Goal: Complete application form

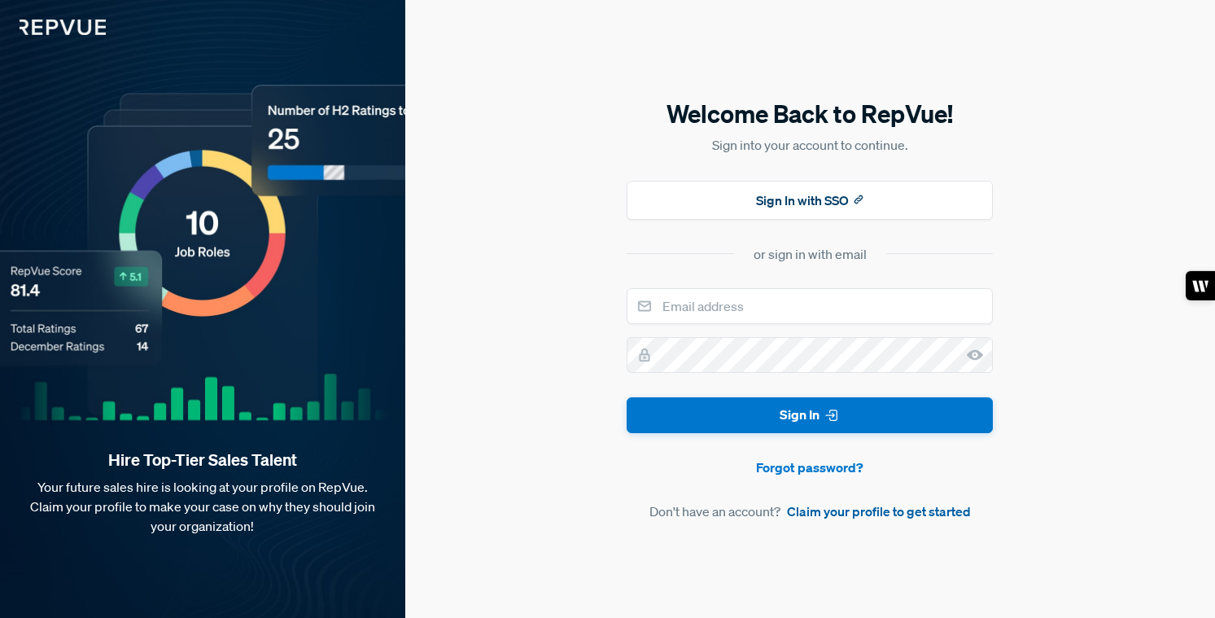
click at [809, 514] on link "Claim your profile to get started" at bounding box center [879, 511] width 184 height 20
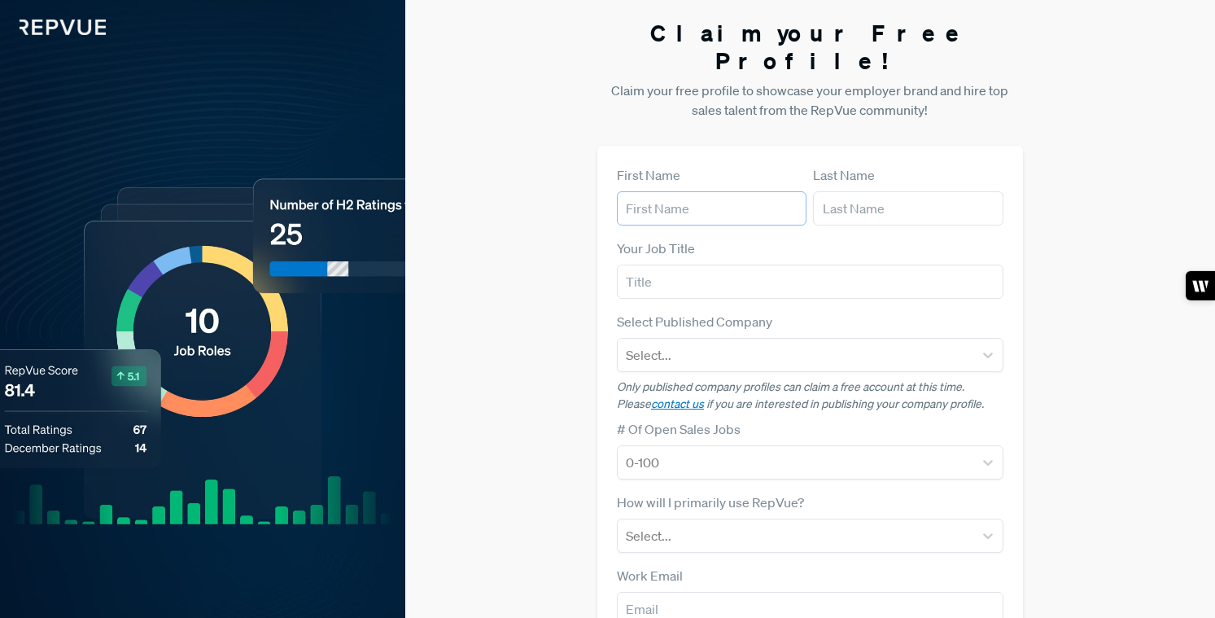
click at [697, 191] on input "text" at bounding box center [712, 208] width 190 height 34
type input "Jevan"
type input "Lenox"
type input "Chief People Officer"
type input "w"
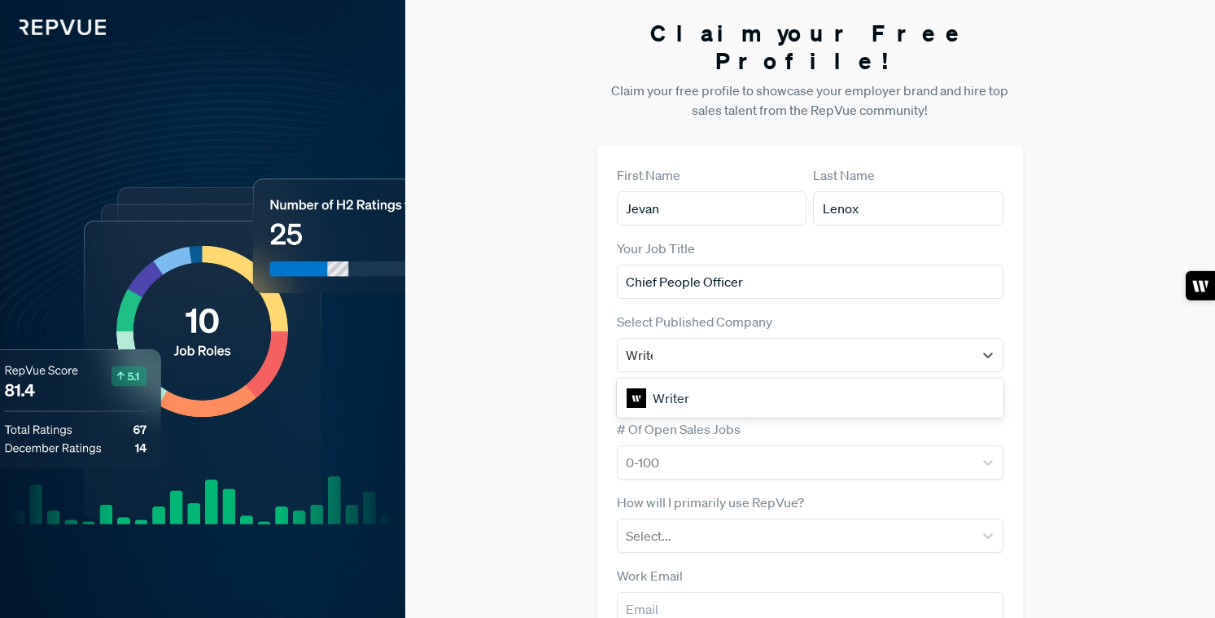
type input "Writer"
click at [662, 382] on div "Writer" at bounding box center [810, 398] width 387 height 33
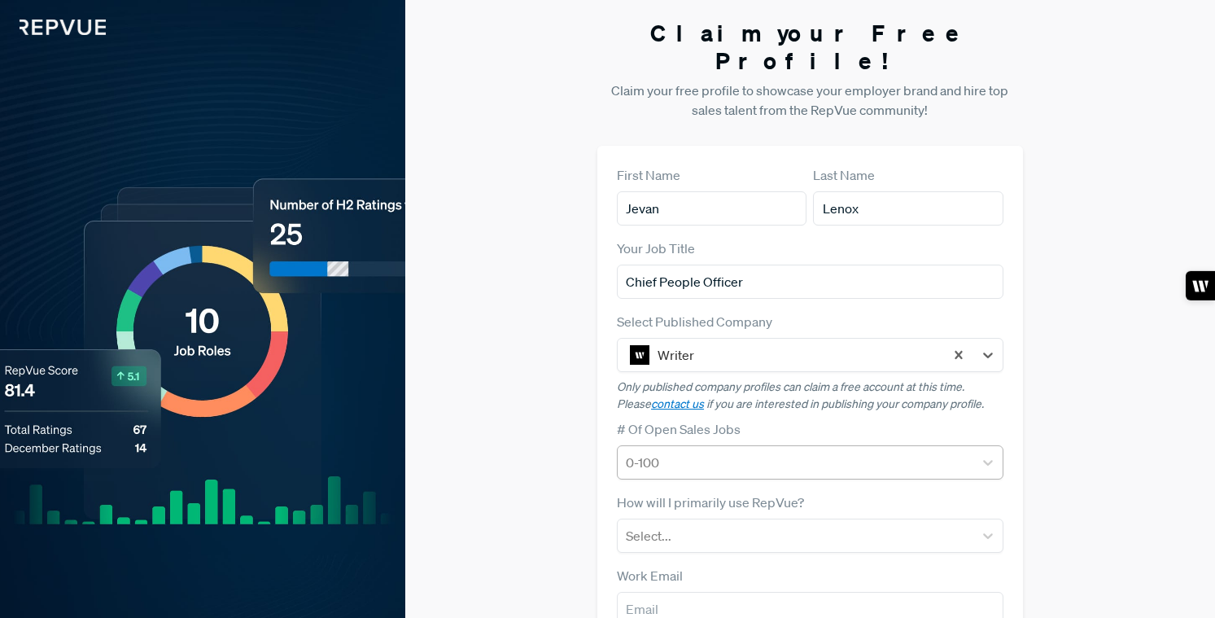
click at [692, 451] on div at bounding box center [795, 462] width 339 height 23
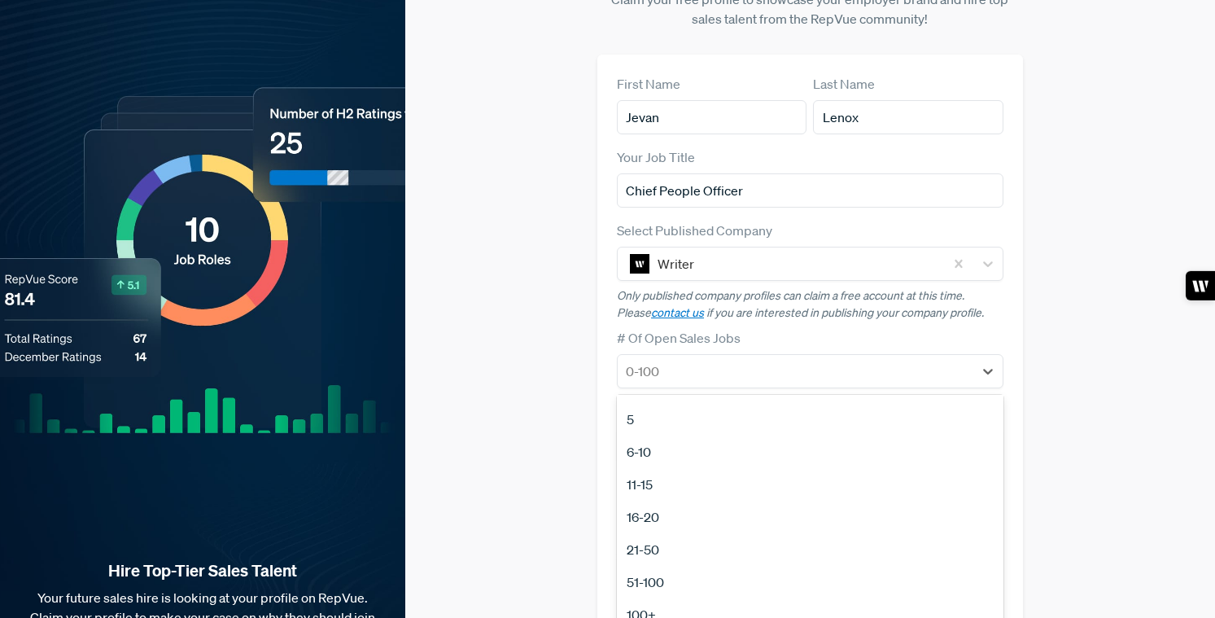
scroll to position [129, 0]
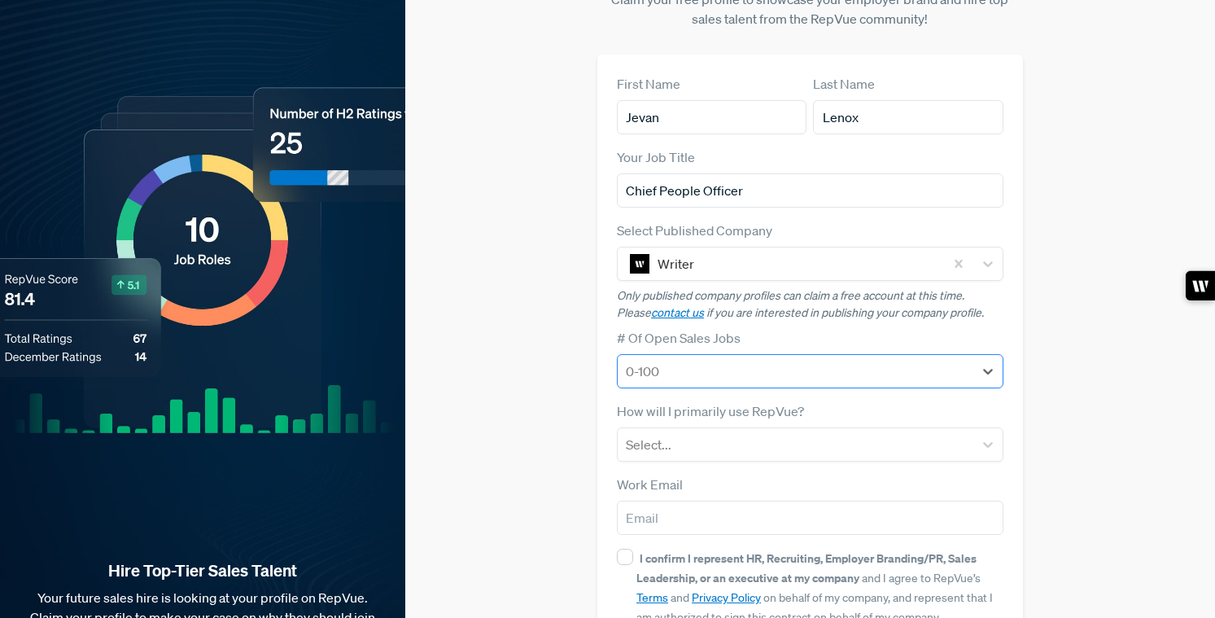
click at [862, 360] on div at bounding box center [795, 371] width 339 height 23
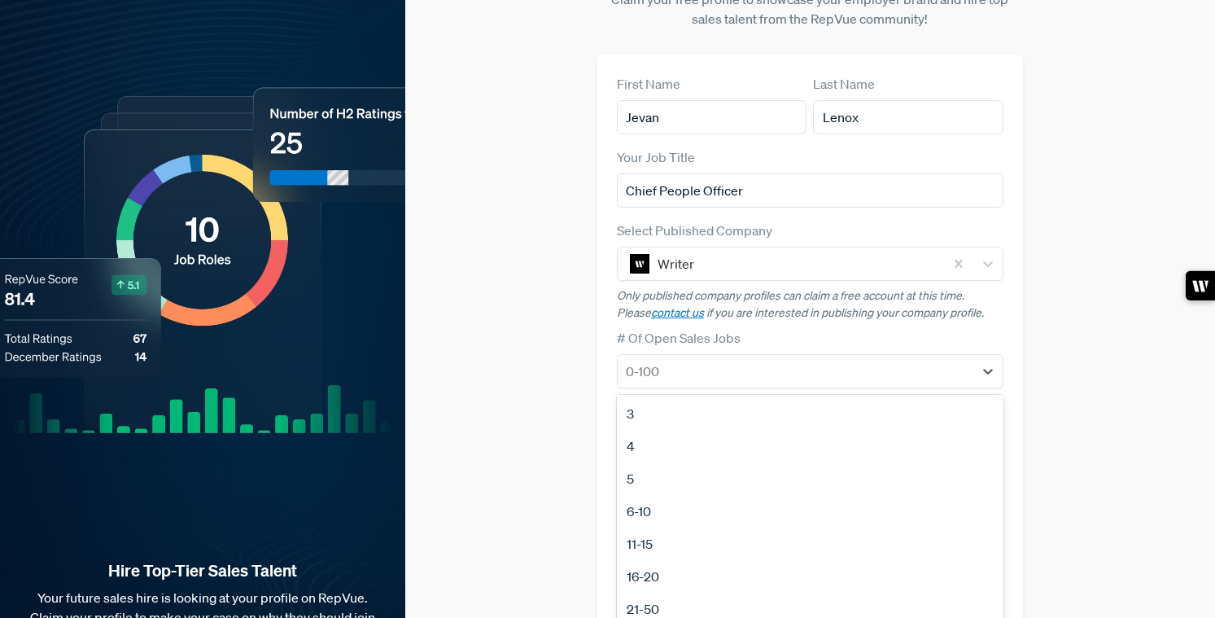
scroll to position [69, 0]
click at [813, 589] on div "21-50" at bounding box center [810, 605] width 387 height 33
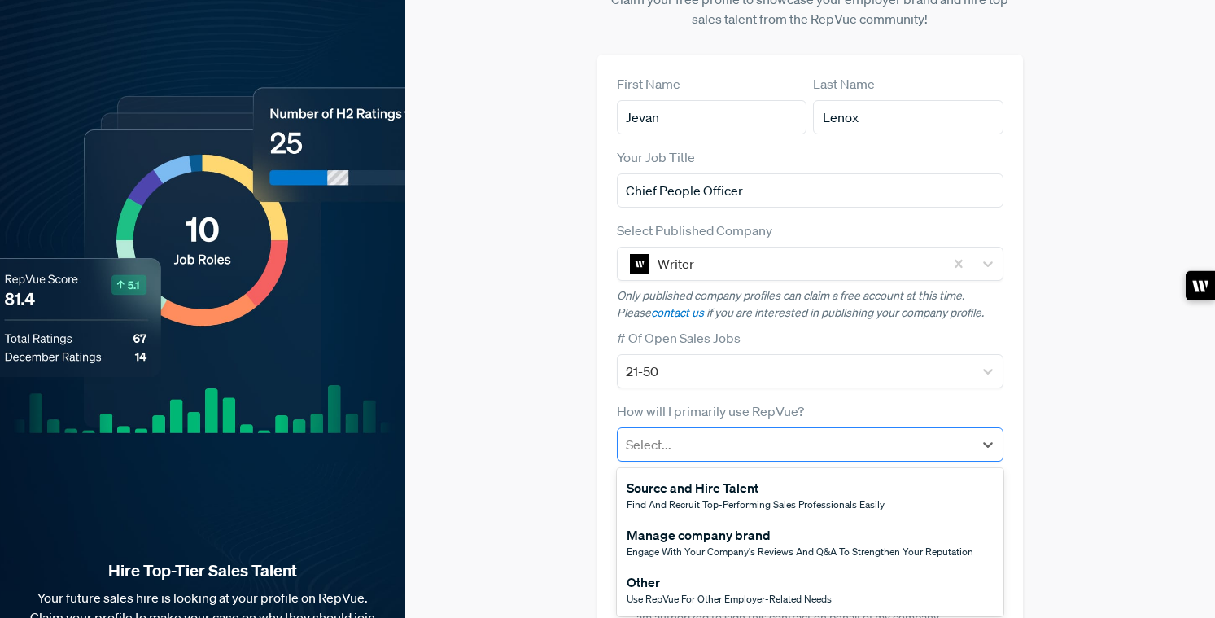
click at [817, 433] on div at bounding box center [795, 444] width 339 height 23
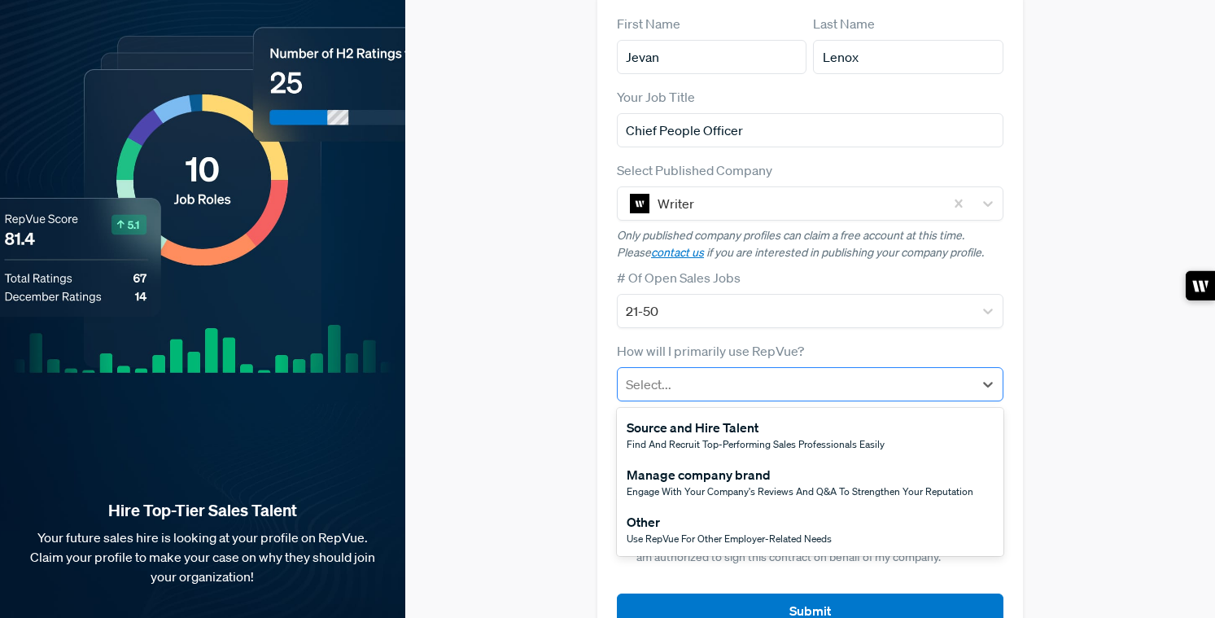
scroll to position [173, 0]
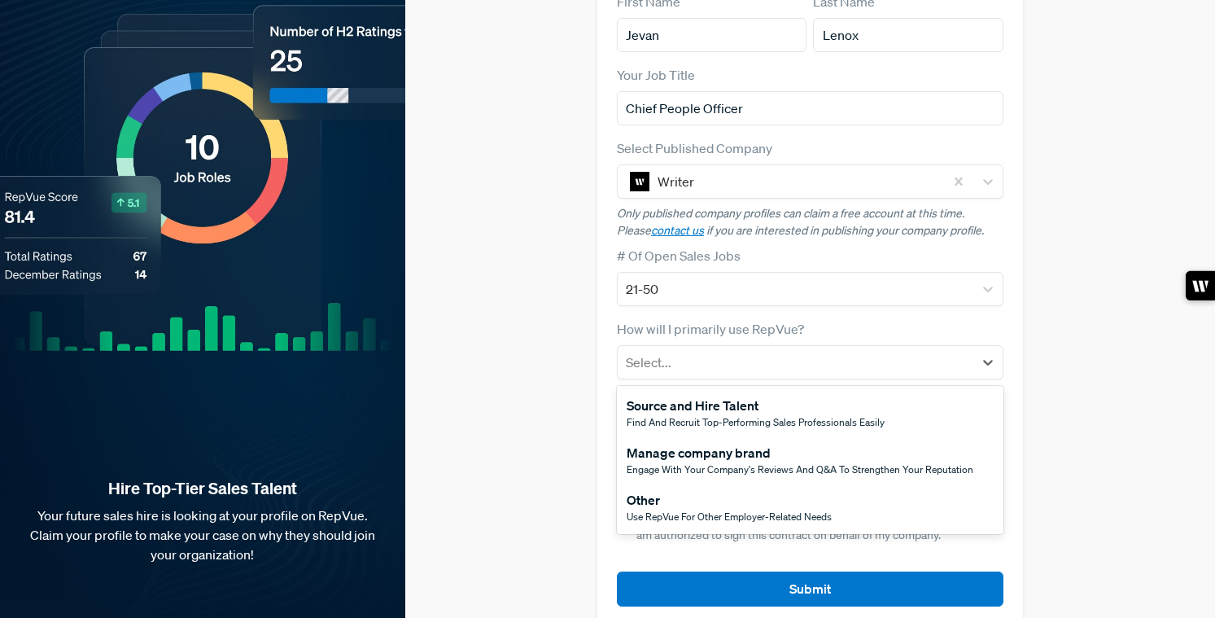
click at [776, 395] on div "Source and Hire Talent" at bounding box center [756, 405] width 258 height 20
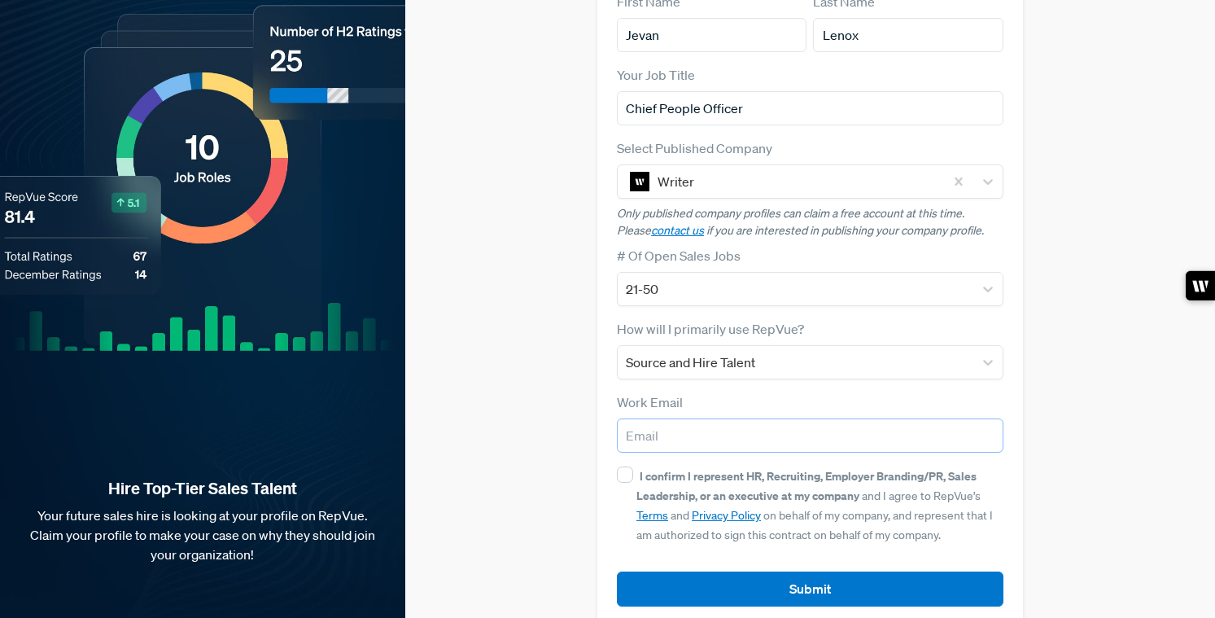
click at [779, 418] on input "email" at bounding box center [810, 435] width 387 height 34
type input "[PERSON_NAME][EMAIL_ADDRESS][DOMAIN_NAME]"
click at [623, 466] on input "I confirm I represent HR, Recruiting, Employer Branding/PR, Sales Leadership, o…" at bounding box center [625, 474] width 16 height 16
checkbox input "true"
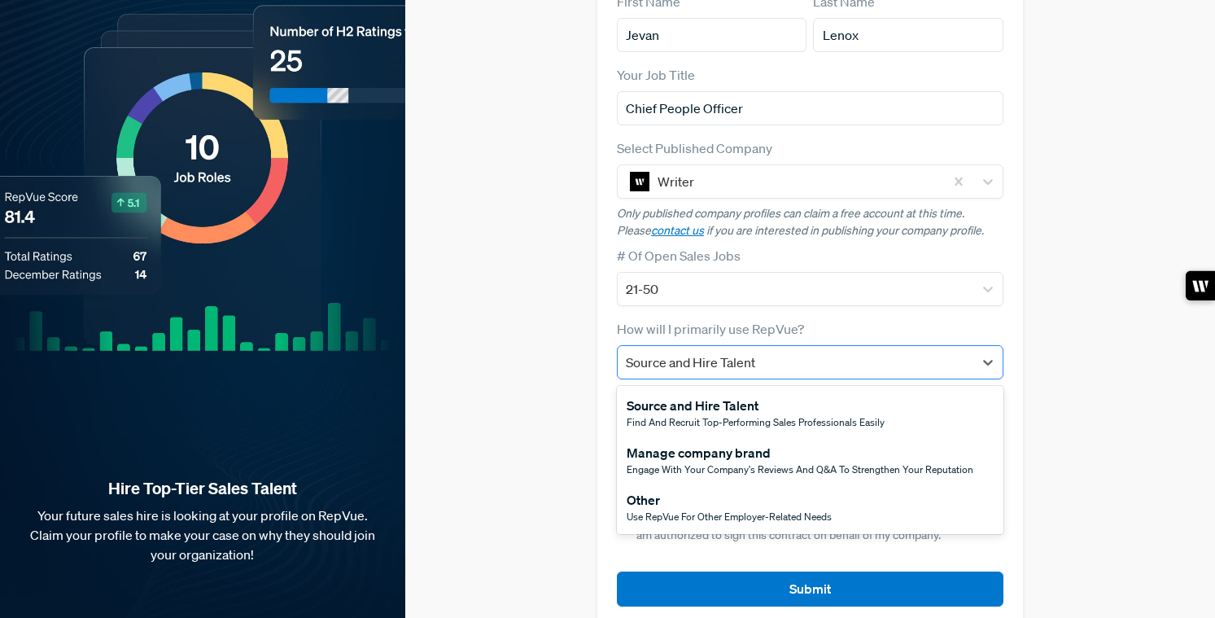
click at [791, 351] on div at bounding box center [795, 362] width 339 height 23
click at [798, 395] on div "Source and Hire Talent" at bounding box center [756, 405] width 258 height 20
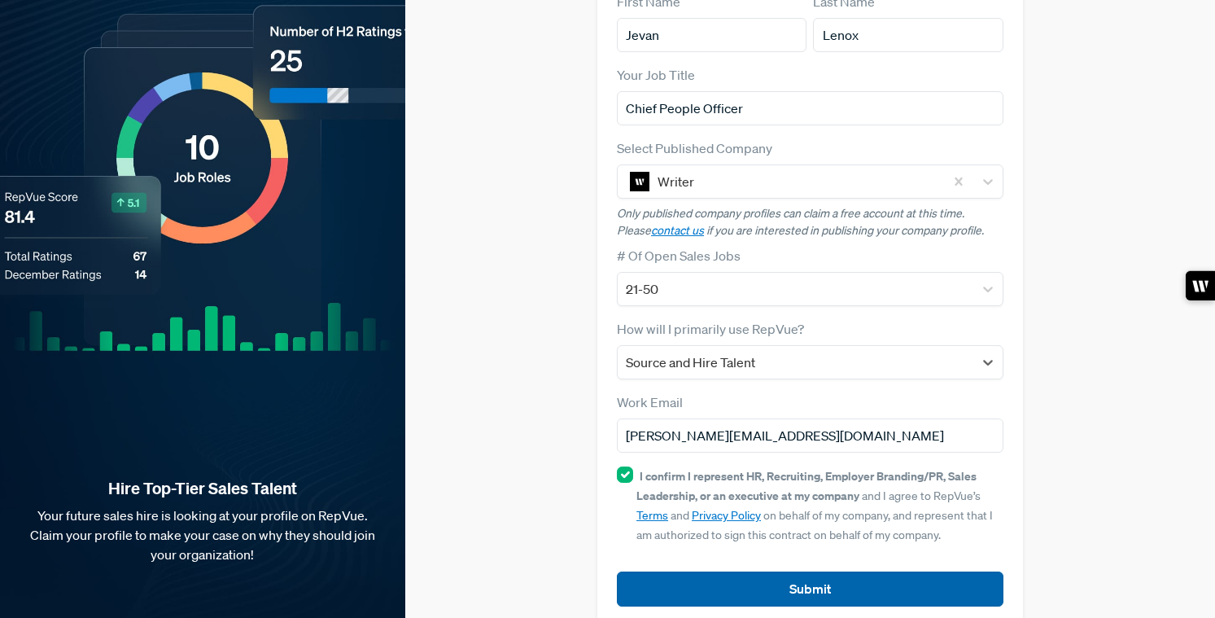
click at [803, 571] on button "Submit" at bounding box center [810, 588] width 387 height 35
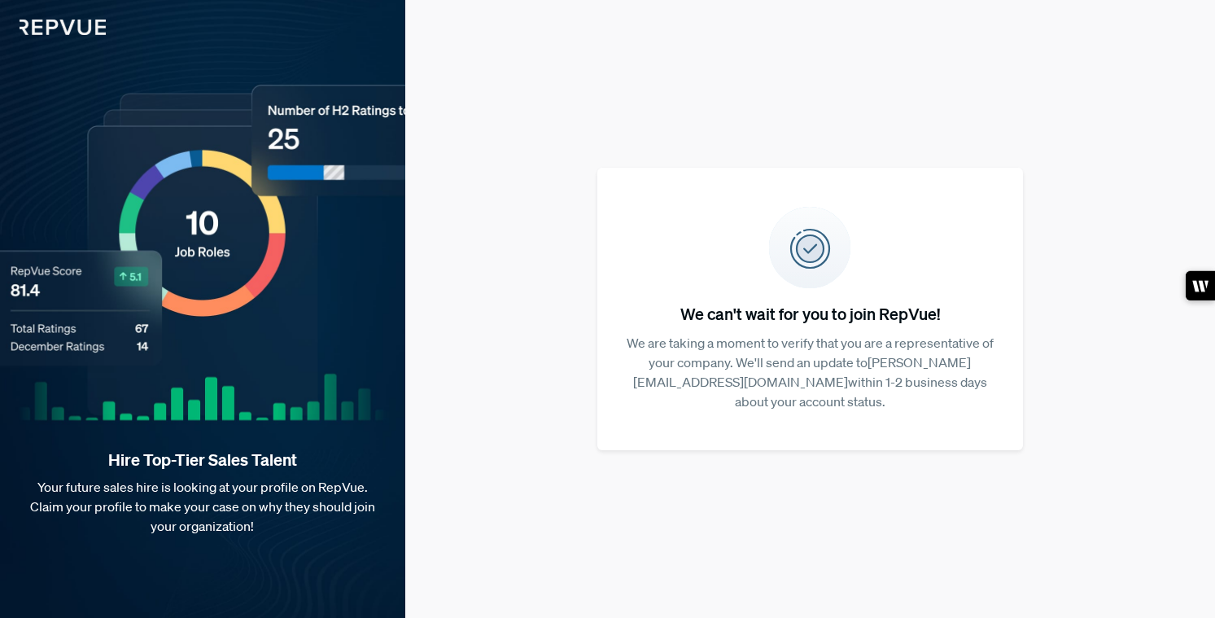
scroll to position [0, 0]
